Goal: Information Seeking & Learning: Learn about a topic

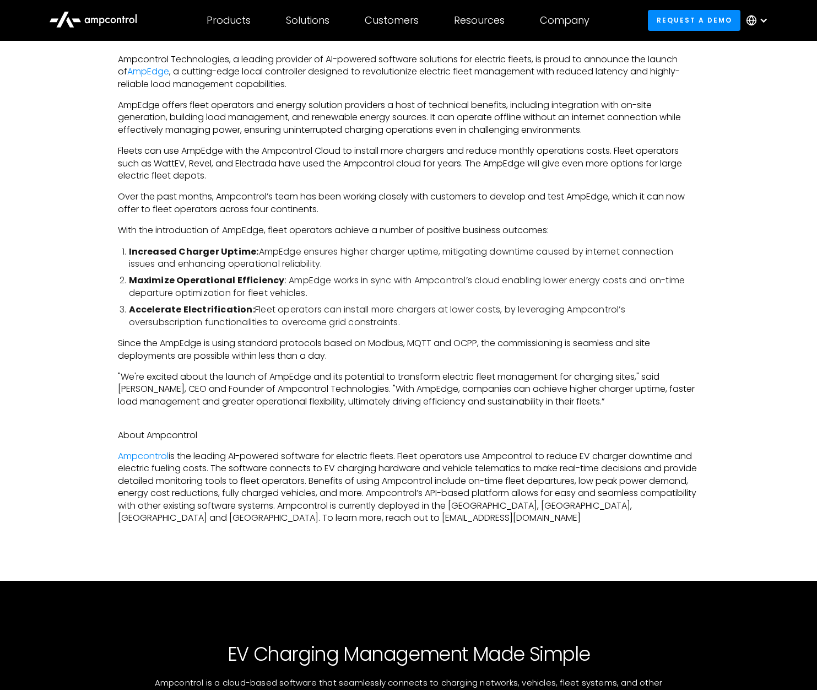
scroll to position [467, 0]
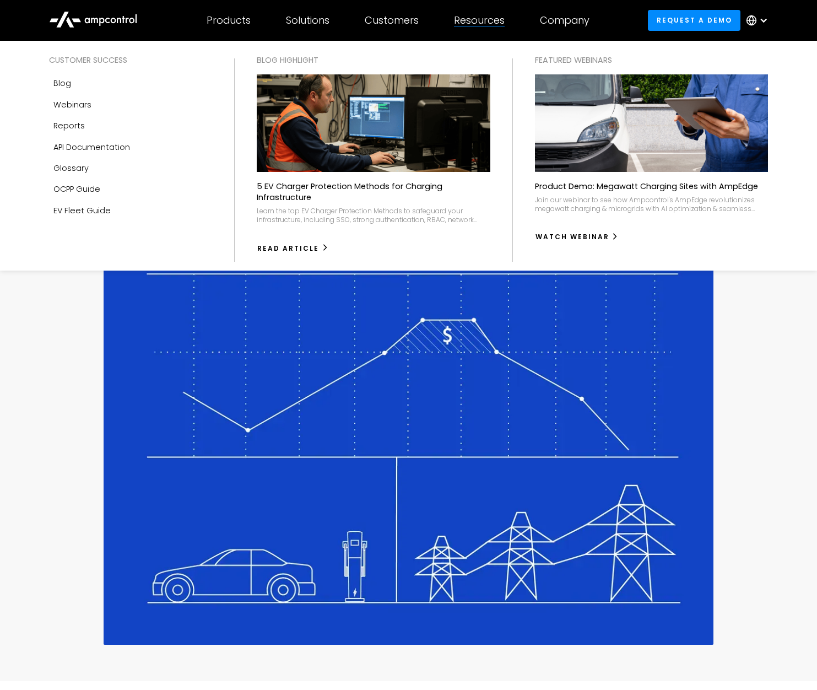
click at [499, 15] on div "Resources" at bounding box center [479, 20] width 51 height 12
click at [482, 21] on div "Resources" at bounding box center [479, 20] width 51 height 12
click at [82, 87] on link "Blog" at bounding box center [130, 83] width 163 height 21
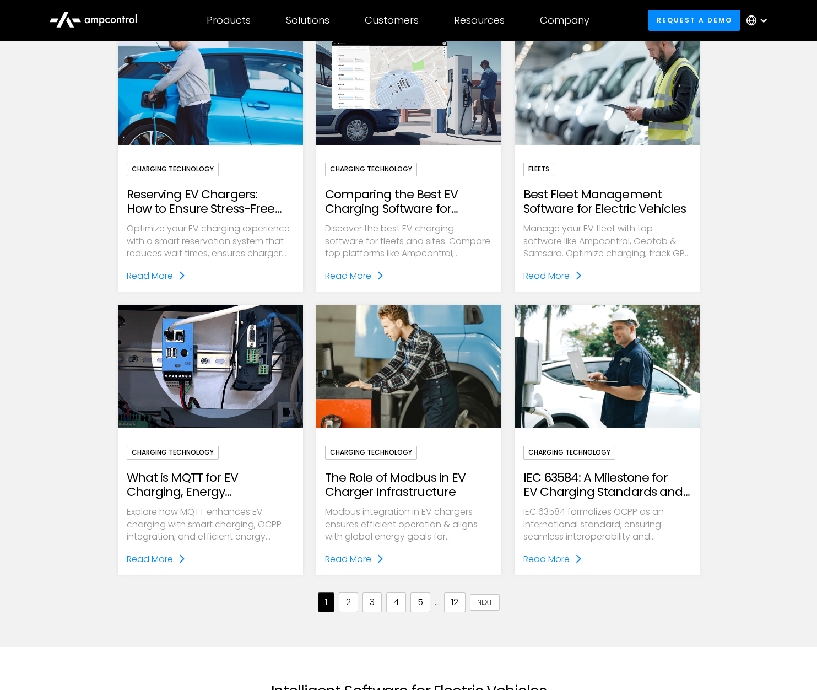
scroll to position [882, 0]
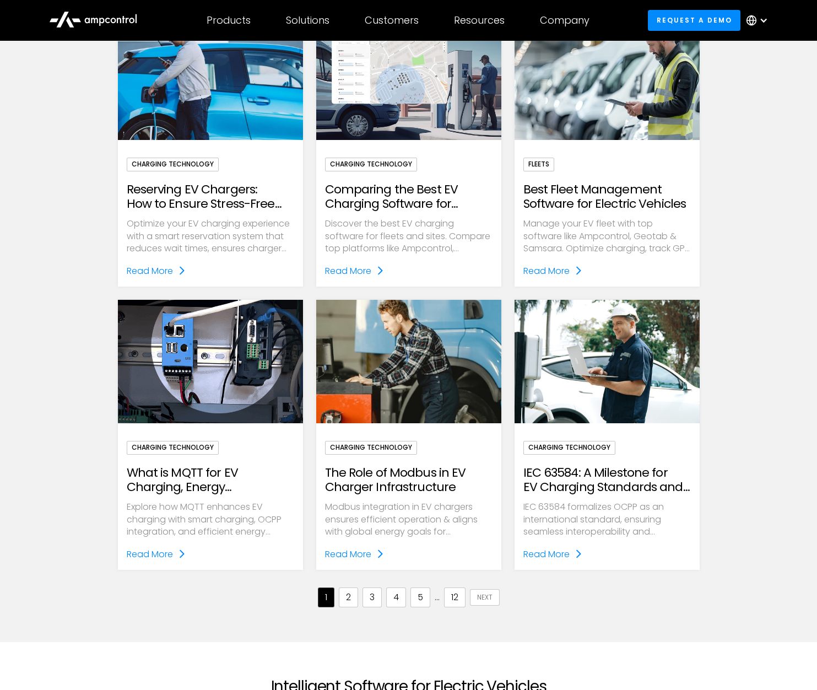
click at [483, 595] on div "Next" at bounding box center [484, 597] width 15 height 9
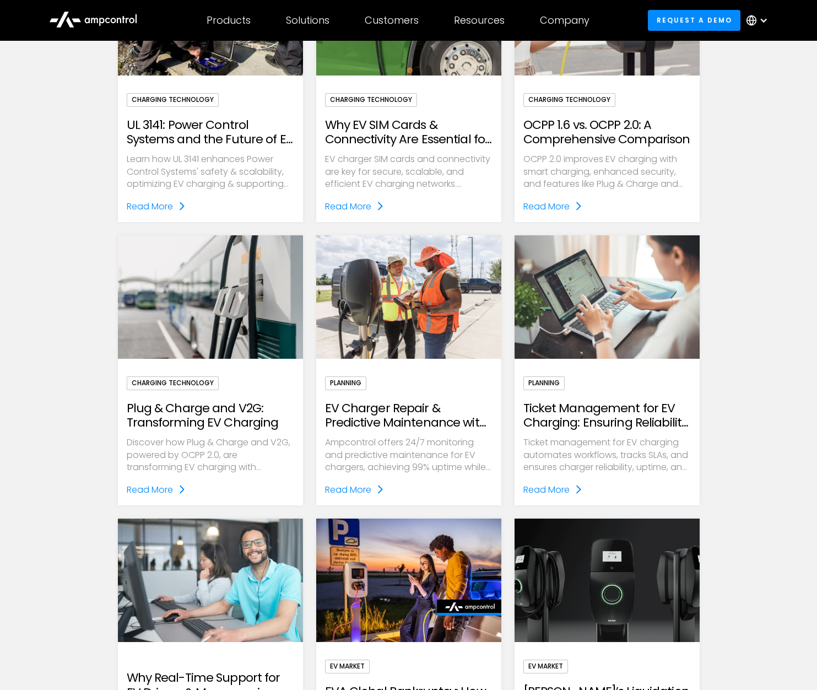
scroll to position [809, 0]
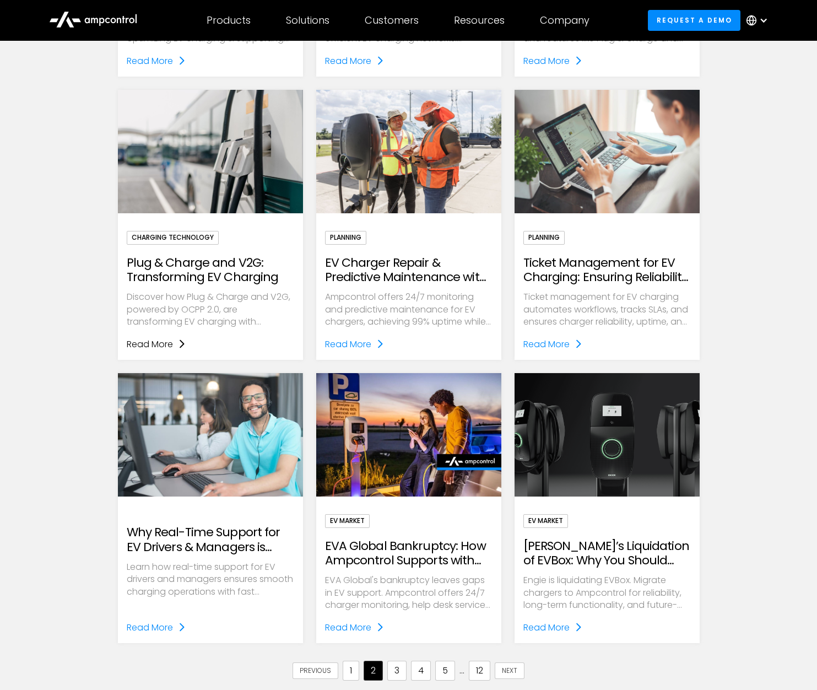
click at [175, 339] on link "Read More" at bounding box center [157, 344] width 60 height 14
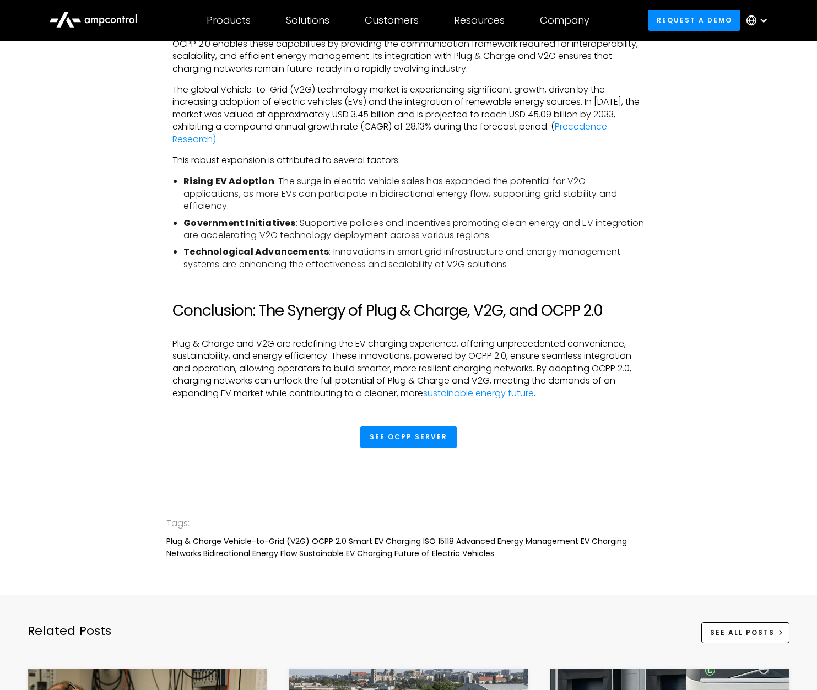
scroll to position [1932, 0]
